Goal: Obtain resource: Obtain resource

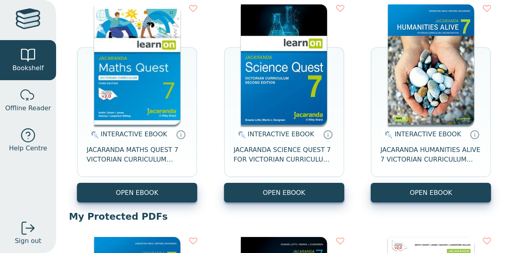
scroll to position [107, 0]
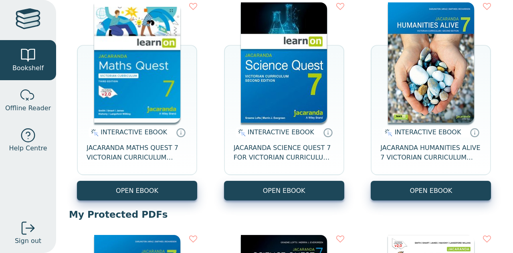
click at [140, 69] on img at bounding box center [137, 62] width 86 height 120
click at [132, 73] on img at bounding box center [137, 62] width 86 height 120
